Goal: Transaction & Acquisition: Purchase product/service

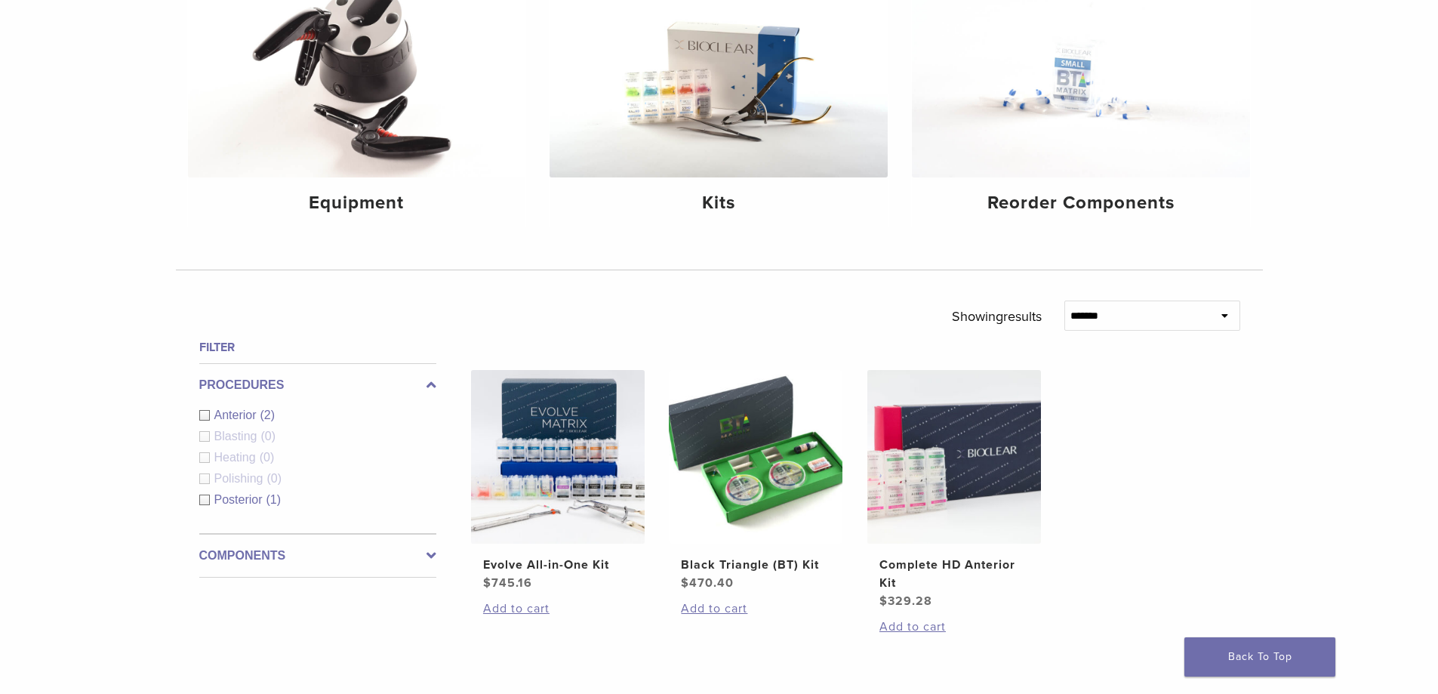
scroll to position [352, 0]
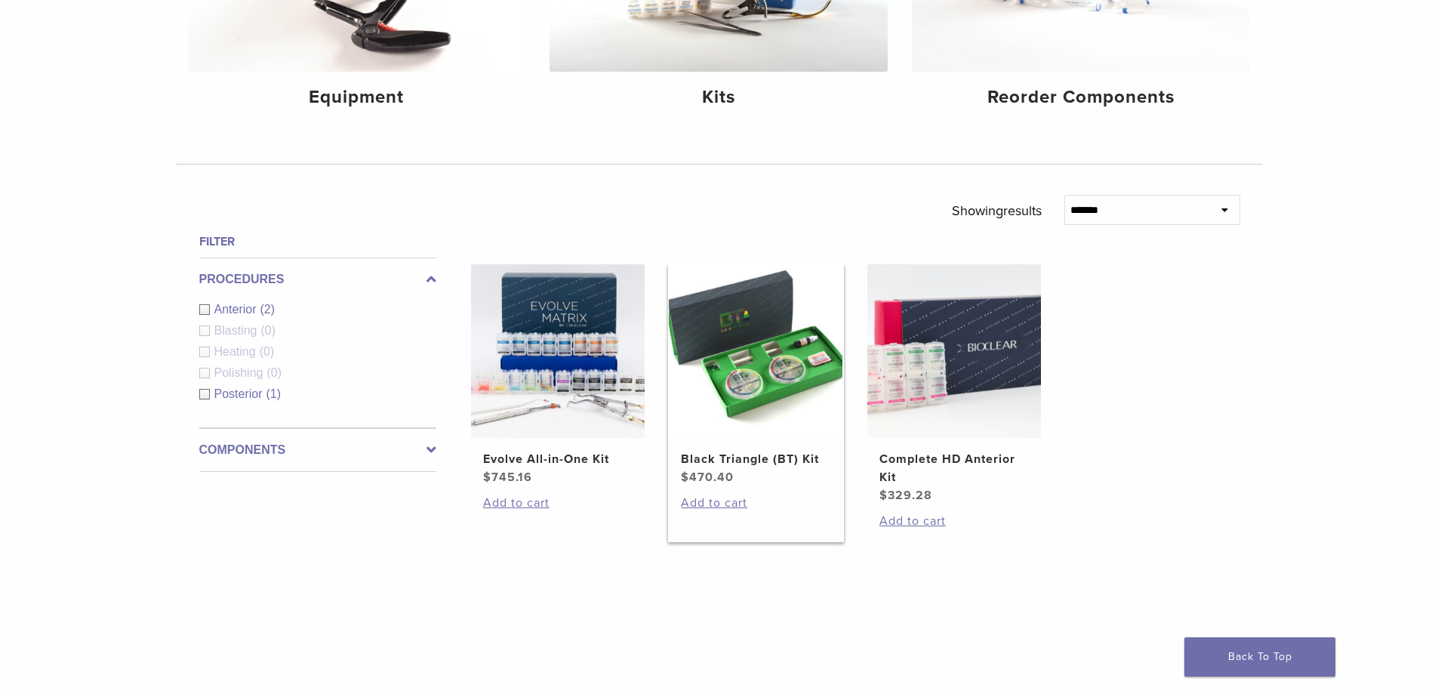
click at [702, 457] on h2 "Black Triangle (BT) Kit" at bounding box center [755, 459] width 149 height 18
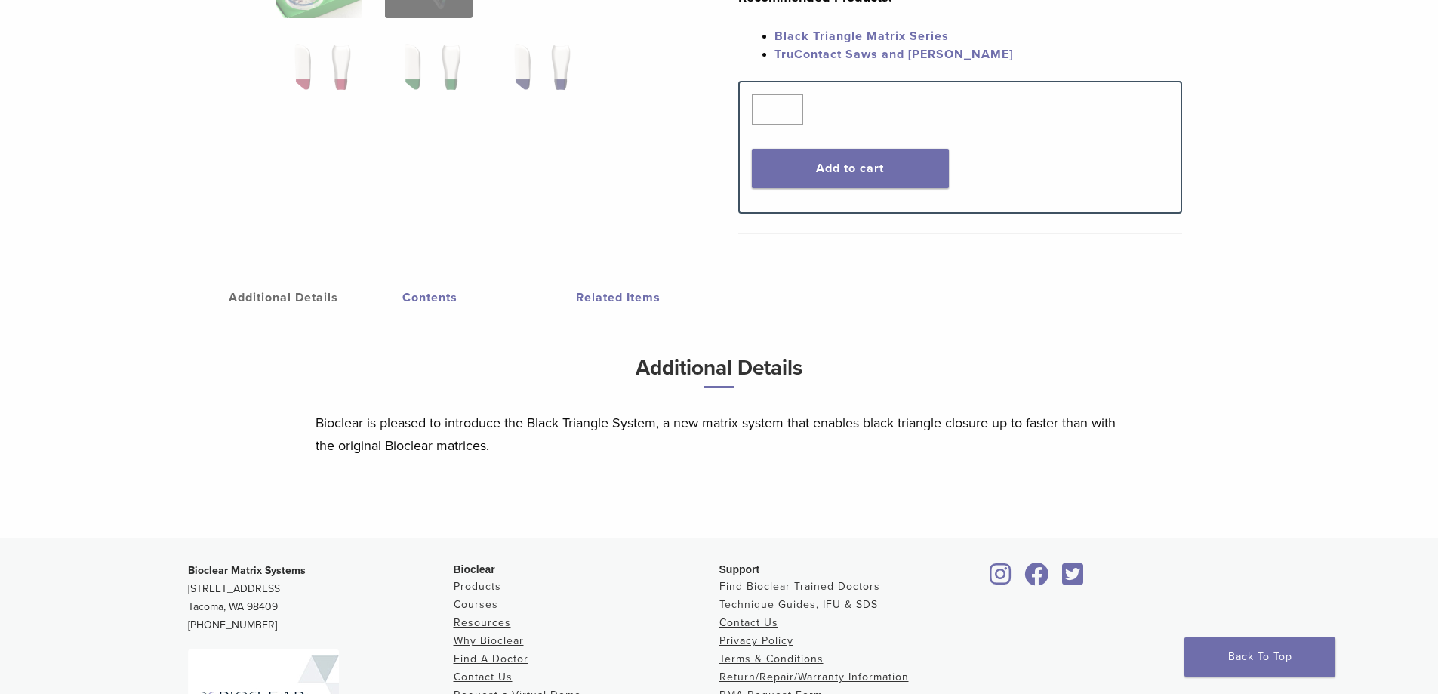
scroll to position [629, 0]
